Goal: Use online tool/utility: Utilize a website feature to perform a specific function

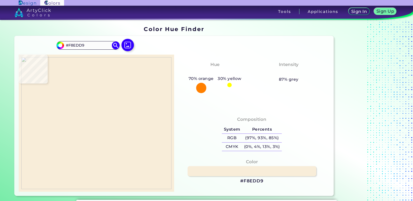
click at [97, 139] on img at bounding box center [96, 123] width 150 height 132
type input "#788a40"
type input "#788A40"
type input "#e6b368"
type input "#E6B368"
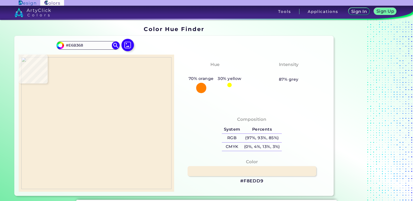
type input "#f8edd9"
type input "#F8EDD9"
type input "#f7ecd6"
type input "#F7ECD6"
type input "#cda4a2"
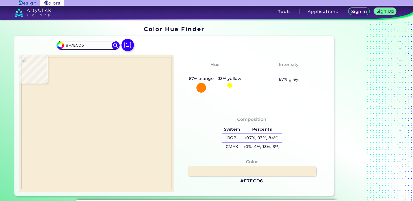
type input "#CDA4A2"
type input "#faebd9"
type input "#FAEBD9"
type input "#eaccca"
type input "#EACCCA"
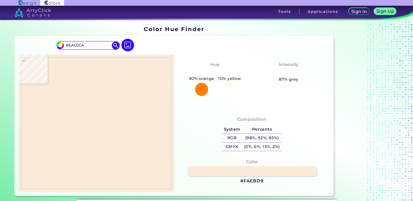
type input "#ebcfcc"
type input "#EBCFCC"
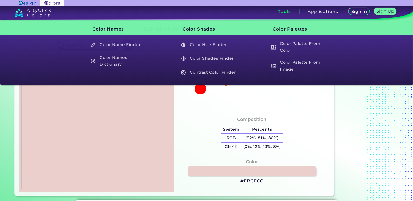
type input "#000000"
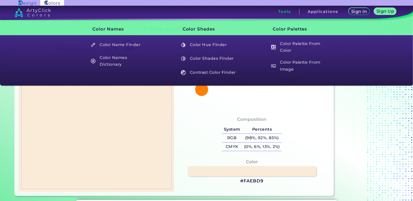
type input "#faebd9"
type input "#FAEBD9"
type input "#f8edd7"
type input "#F8EDD7"
type input "#f6edd7"
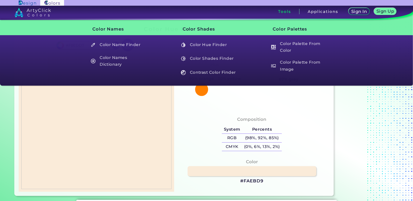
type input "#F6EDD7"
type input "#f7ecd8"
type input "#F7ECD8"
type input "#f8edd9"
type input "#F8EDD9"
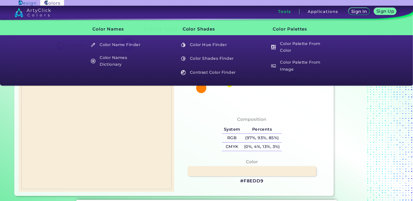
type input "#f5edd8"
type input "#F5EDD8"
type input "#f4f0e0"
type input "#F4F0E0"
type input "#f8eddb"
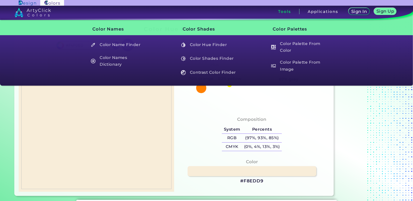
type input "#F8EDDB"
type input "#f8edd9"
type input "#F8EDD9"
type input "#f8ebd8"
type input "#F8EBD8"
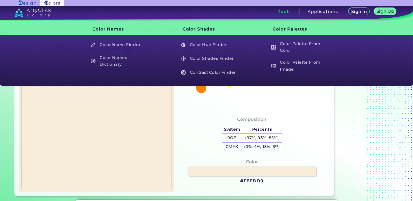
type input "#f7ecd8"
type input "#F7ECD8"
type input "#f7edd9"
type input "#F7EDD9"
type input "#f8edd9"
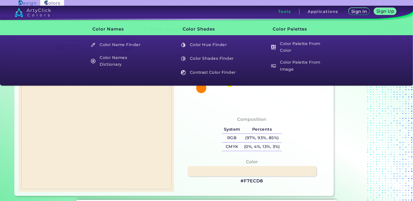
type input "#F8EDD9"
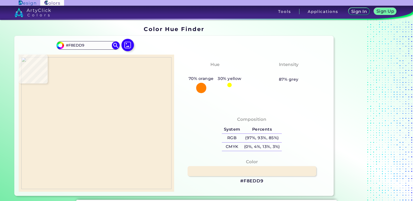
type input "#000000"
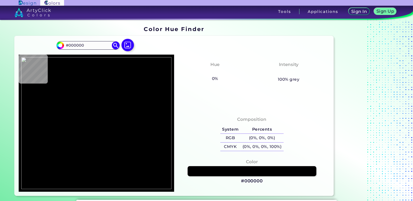
click at [92, 45] on input "#000000" at bounding box center [88, 45] width 48 height 7
paste input "EACCCA"
type input "#eaccca"
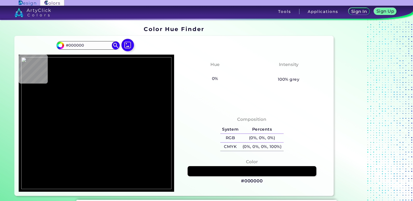
type input "#EACCCA"
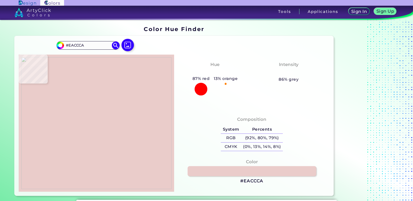
type input "#d1afae"
type input "#D1AFAE"
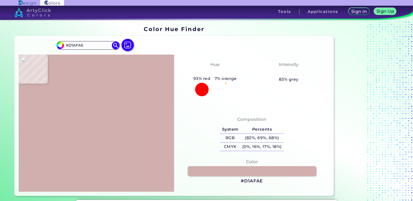
type input "#f8edd9"
type input "#F8EDD9"
type input "#deb689"
type input "#DEB689"
type input "#5d4623"
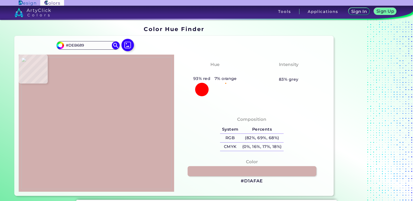
type input "#5D4623"
type input "#e6bb7f"
type input "#E6BB7F"
type input "#2f2119"
type input "#2F2119"
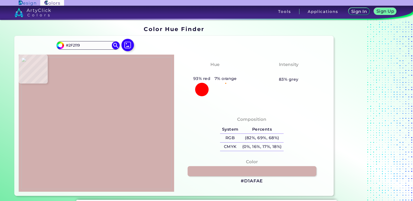
type input "#32281d"
type input "#32281D"
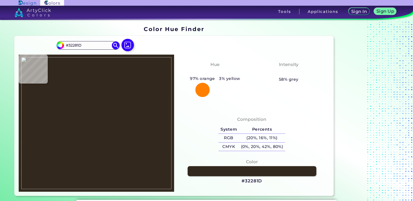
type input "#2f2617"
type input "#2F2617"
type input "#e9b46a"
type input "#E9B46A"
type input "#dfbb89"
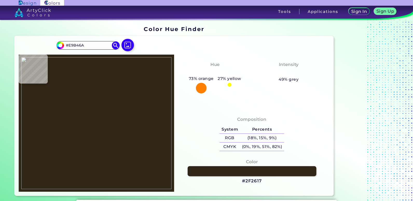
type input "#DFBB89"
type input "#e2b168"
type input "#E2B168"
type input "#b69461"
type input "#B69461"
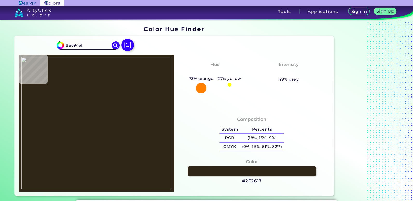
type input "#2a1503"
type input "#2A1503"
type input "#1f0902"
type input "#1F0902"
type input "#eebe7b"
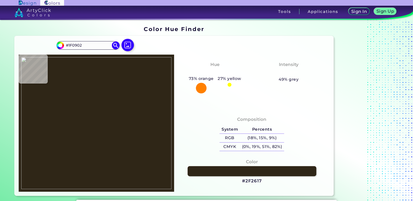
type input "#EEBE7B"
type input "#e5b261"
type input "#E5B261"
type input "#e8b271"
type input "#E8B271"
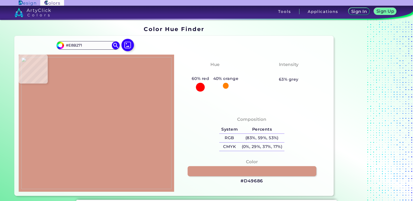
type input "#d49686"
type input "#D49686"
type input "#d59593"
type input "#D59593"
type input "#d59496"
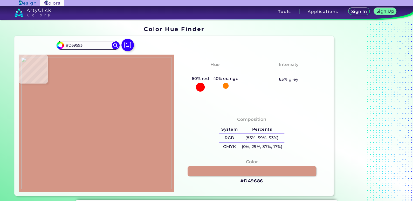
type input "#D59496"
type input "#d1978f"
type input "#D1978F"
type input "#d69389"
type input "#D69389"
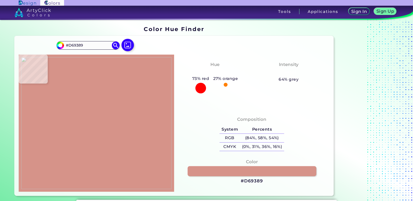
type input "#db9589"
type input "#DB9589"
type input "#d38c7d"
type input "#D38C7D"
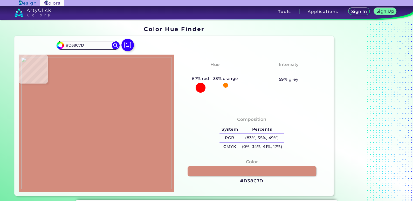
type input "#a55c4b"
type input "#A55C4B"
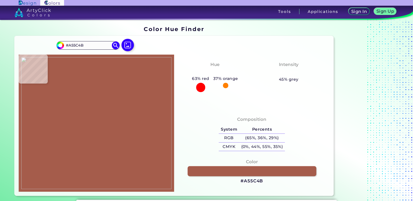
type input "#dd8e7b"
type input "#DD8E7B"
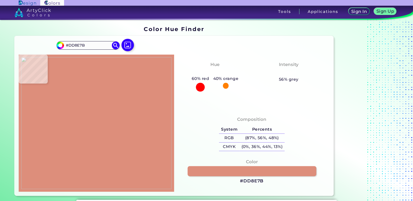
type input "#a5471c"
type input "#A5471C"
type input "#af4d1b"
type input "#AF4D1B"
type input "#af4d1c"
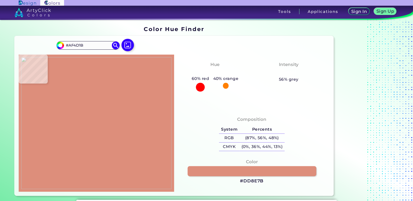
type input "#AF4D1C"
type input "#9d4b20"
type input "#9D4B20"
type input "#8a4520"
type input "#8A4520"
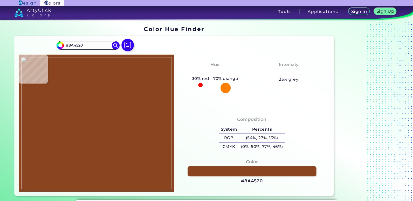
type input "#b55e3a"
type input "#B55E3A"
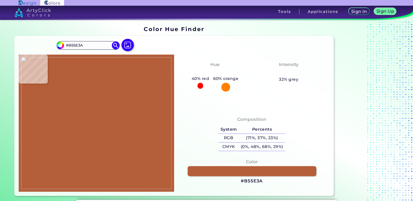
click at [84, 47] on input "#B55E3A" at bounding box center [88, 45] width 48 height 7
paste input "#F8E9DB"
type input "#f8e9db"
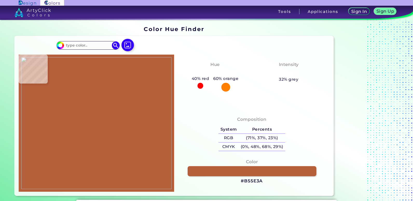
type input "#F8E9DB"
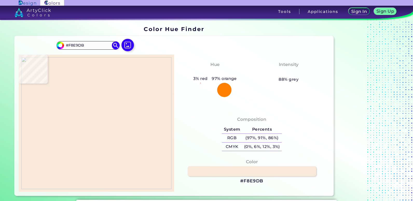
type input "#f6eedb"
type input "#F6EEDB"
type input "#000000"
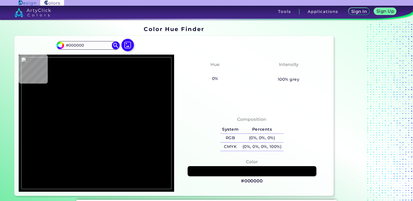
click at [71, 45] on input "#000000" at bounding box center [88, 45] width 48 height 7
type input "#d2abab"
type input "#D2ABAB"
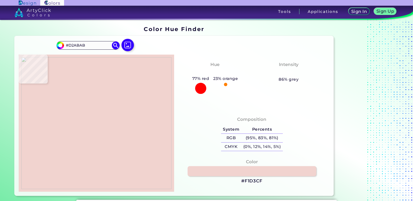
type input "#f1d3cf"
type input "#F1D3CF"
type input "#ab5122"
type input "#AB5122"
type input "#b64f21"
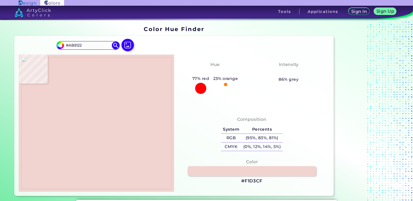
type input "#B64F21"
type input "#ac4c21"
type input "#AC4C21"
type input "#974722"
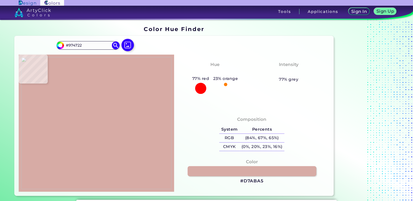
type input "#d7aba5"
type input "#D7ABA5"
type input "#a64a1c"
type input "#A64A1C"
type input "#a84d20"
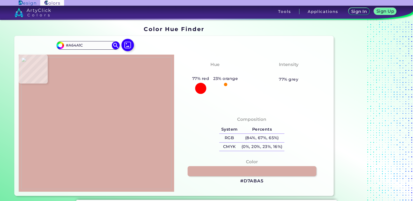
type input "#A84D20"
type input "#dd8464"
type input "#DD8464"
type input "#a94c29"
type input "#A94C29"
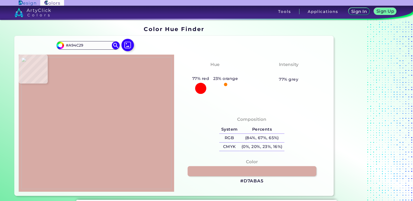
type input "#ae4f28"
type input "#AE4F28"
type input "#ae4d1d"
type input "#AE4D1D"
type input "#af4d1b"
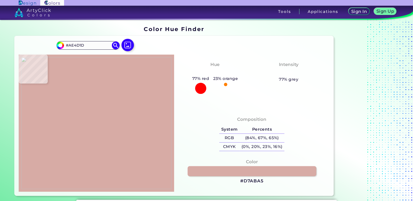
type input "#AF4D1B"
type input "#b04d1b"
type input "#B04D1B"
type input "#b14b1e"
type input "#B14B1E"
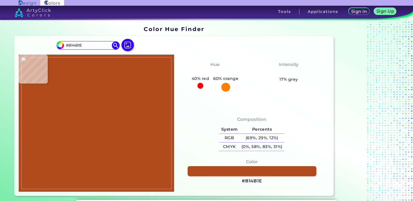
type input "#af4c1e"
click at [88, 67] on img at bounding box center [96, 123] width 150 height 132
click at [253, 181] on h3 "#AF4C1E" at bounding box center [251, 181] width 21 height 6
click at [253, 181] on h3 "#AF4C1E copied" at bounding box center [251, 181] width 21 height 6
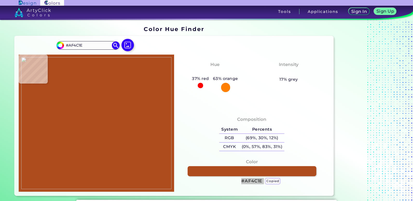
copy h3 "#AF4C1E"
click at [71, 46] on input "#AF4C1E" at bounding box center [88, 45] width 48 height 7
paste input "CSP-1105"
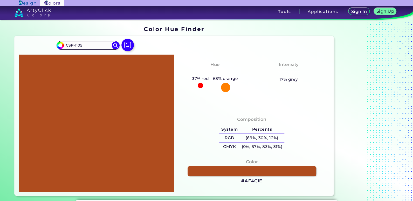
click at [295, 150] on div "Composition System Percents RGB (69%, 30%, 12%) CMYK (0%, 57%, 83%, 31%)" at bounding box center [251, 135] width 147 height 42
click at [93, 46] on input "CSP-1105" at bounding box center [88, 45] width 48 height 7
paste input "MQ4-44"
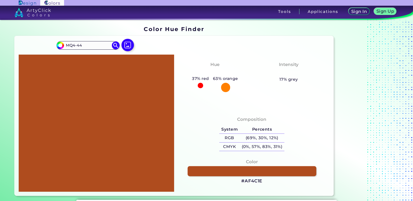
click at [114, 46] on img at bounding box center [116, 45] width 8 height 8
click at [75, 44] on input "MQ4-44" at bounding box center [88, 45] width 48 height 7
click at [77, 46] on input "MQ4-44" at bounding box center [88, 45] width 48 height 7
type input "MQ444"
click at [112, 46] on img at bounding box center [116, 45] width 8 height 8
